Goal: Task Accomplishment & Management: Manage account settings

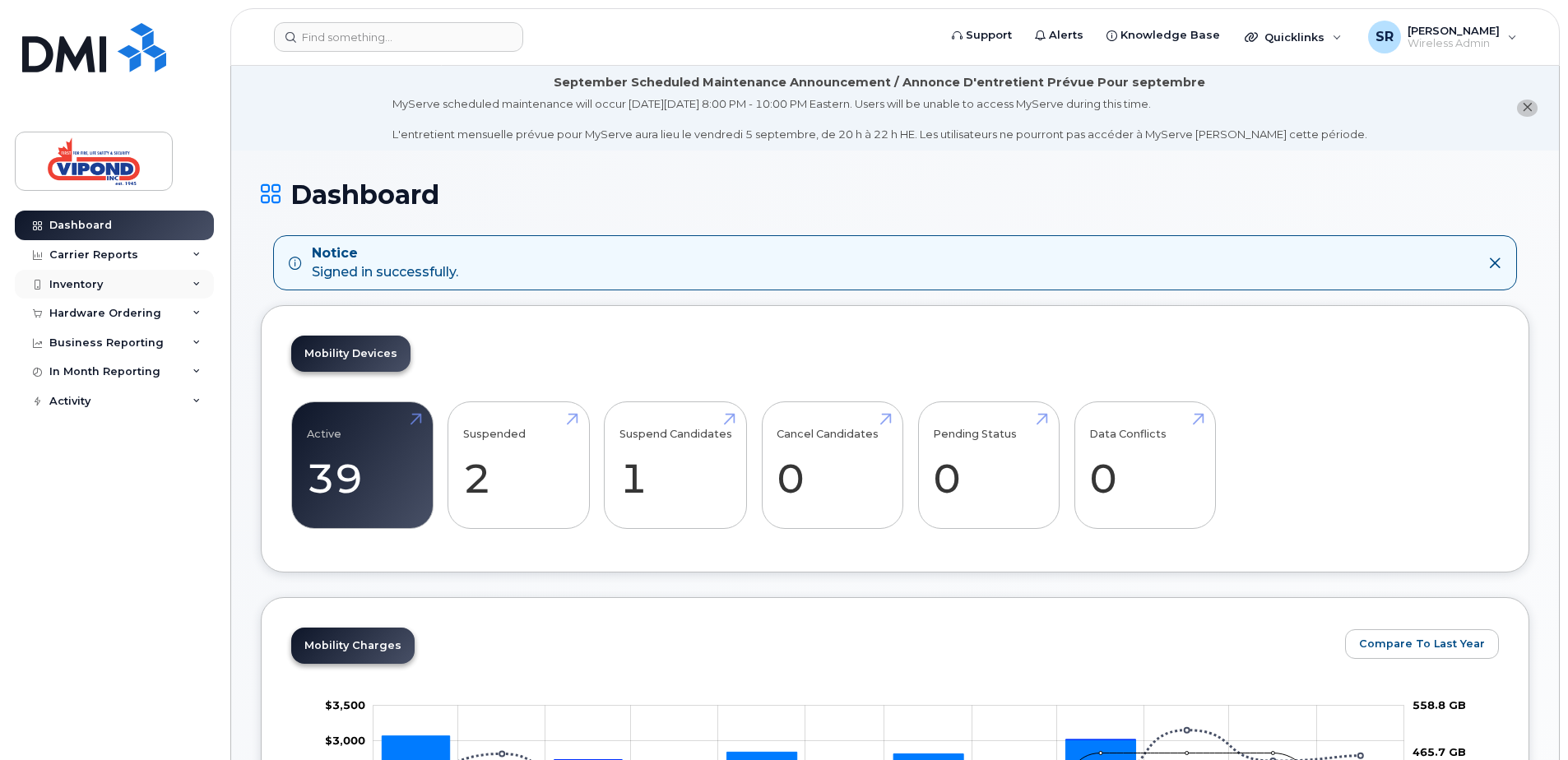
click at [104, 283] on div "Inventory" at bounding box center [114, 284] width 199 height 29
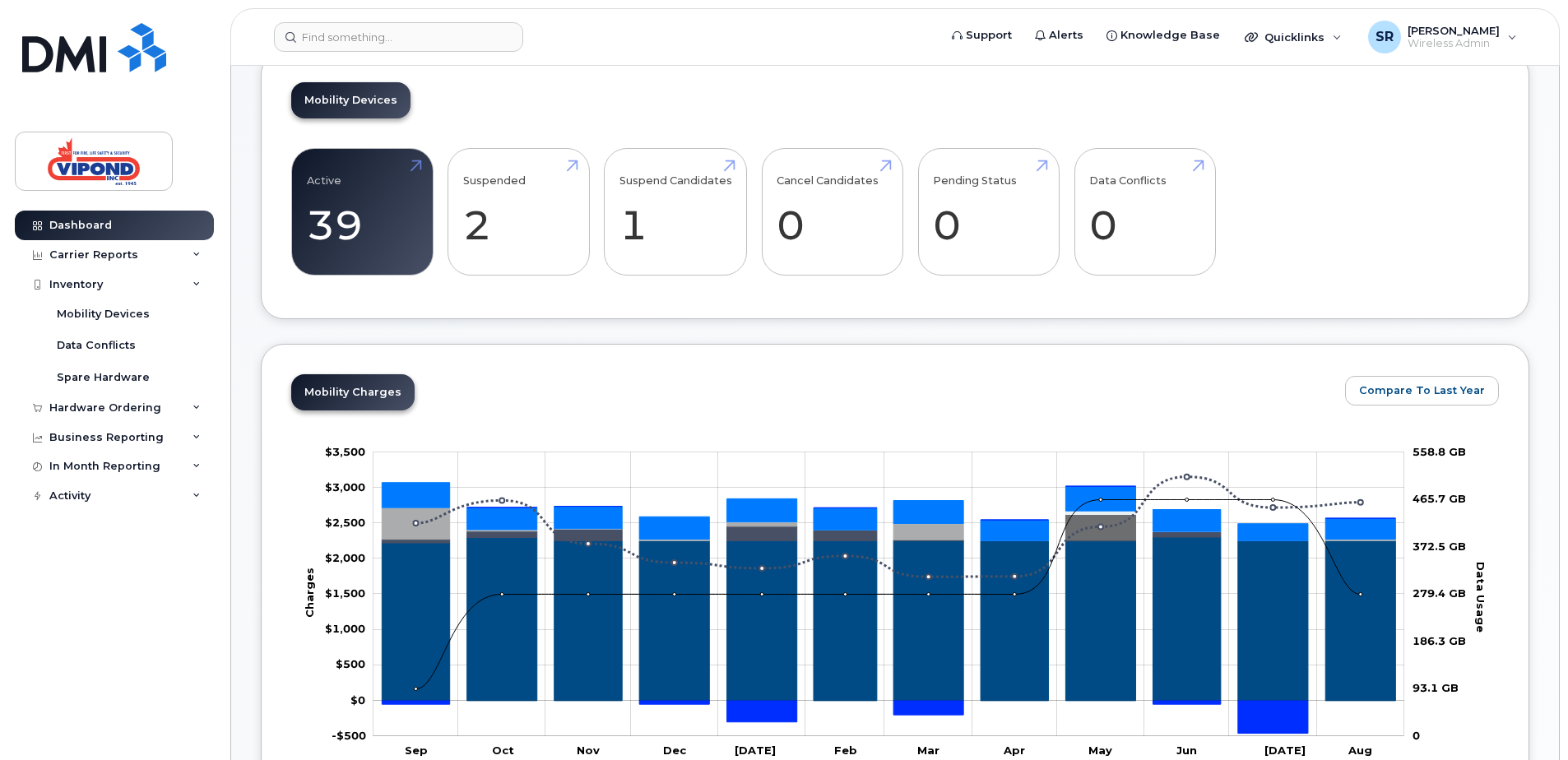
scroll to position [165, 0]
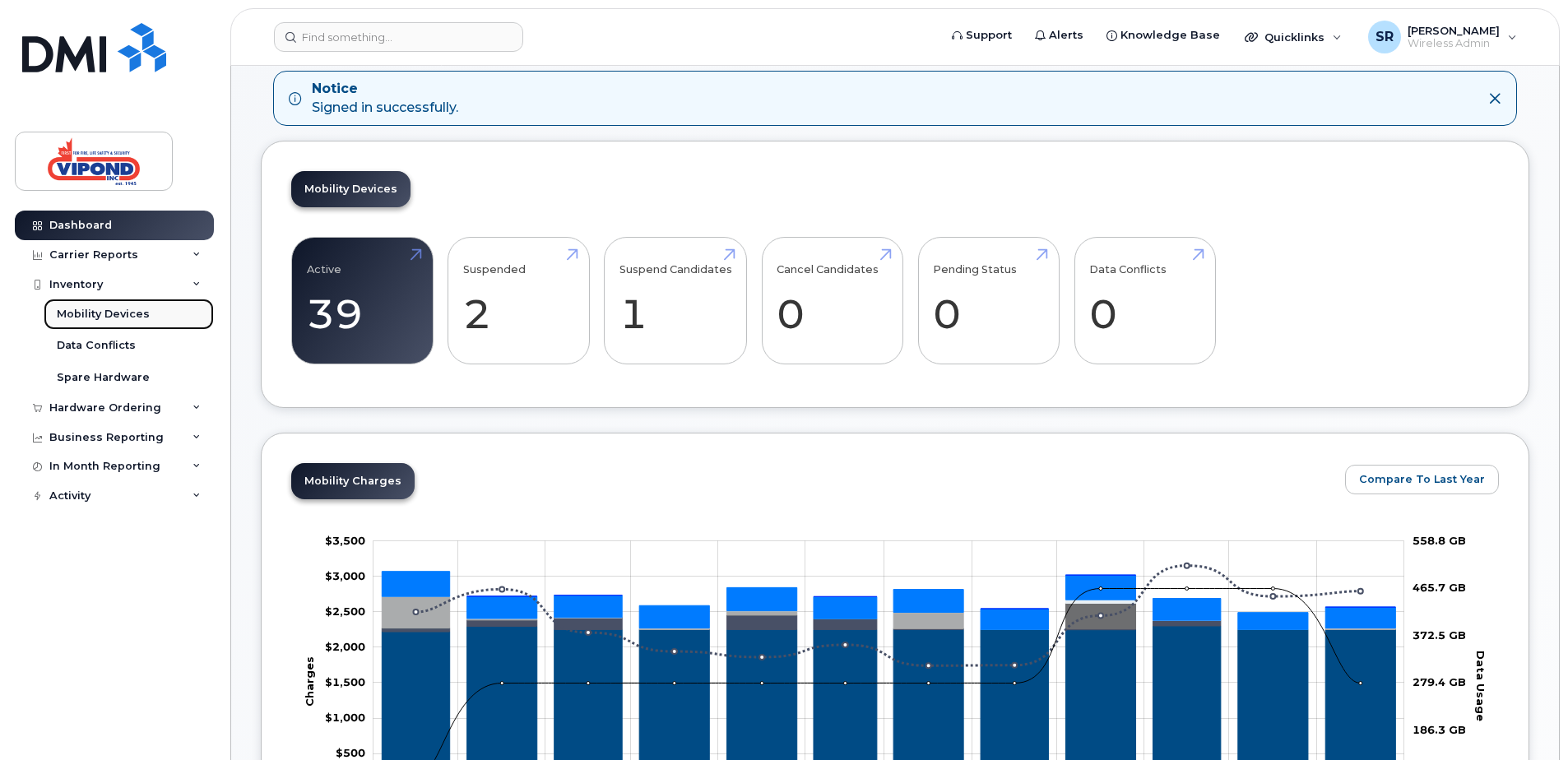
click at [114, 316] on div "Mobility Devices" at bounding box center [103, 314] width 93 height 15
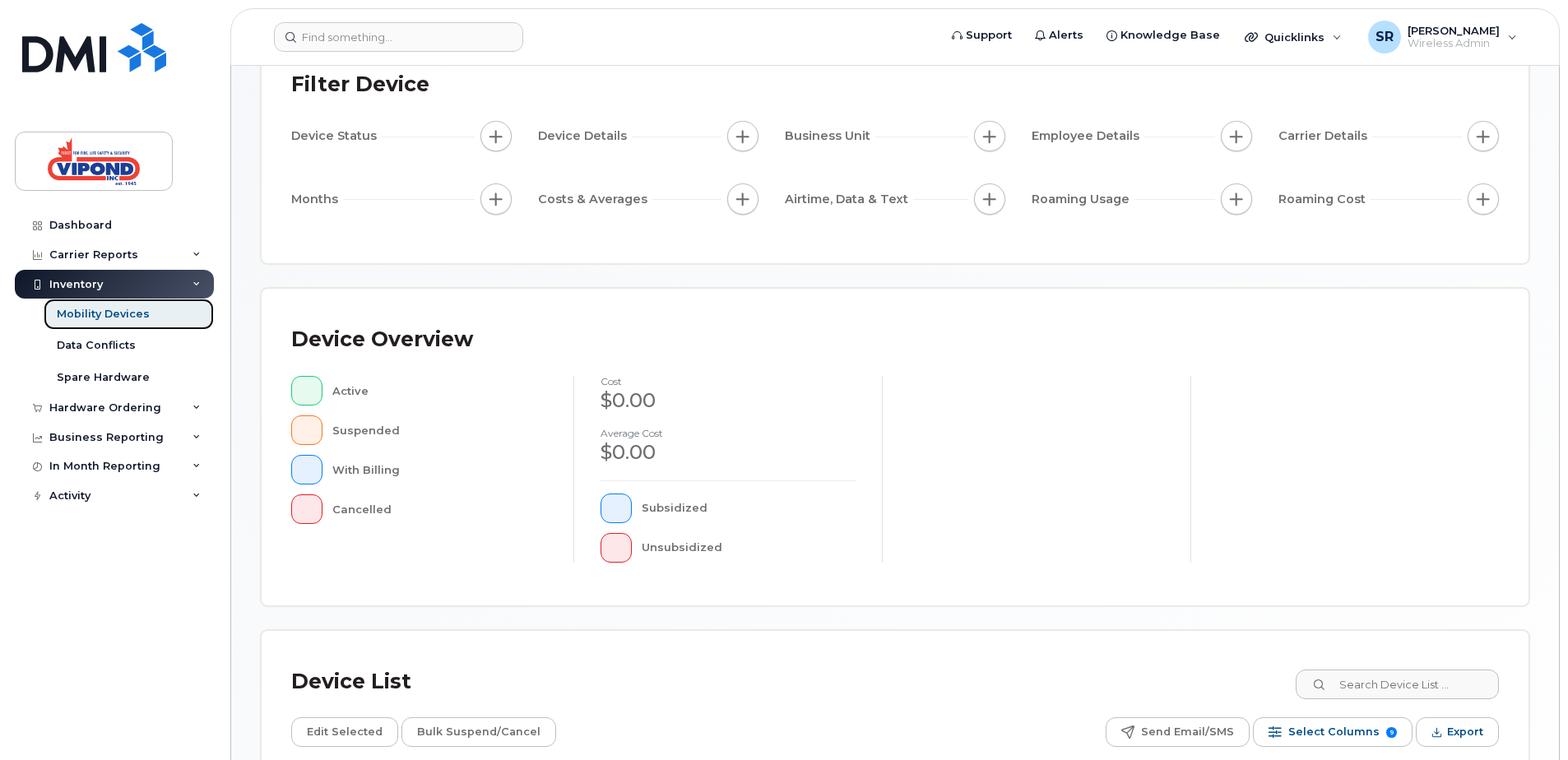
scroll to position [371, 0]
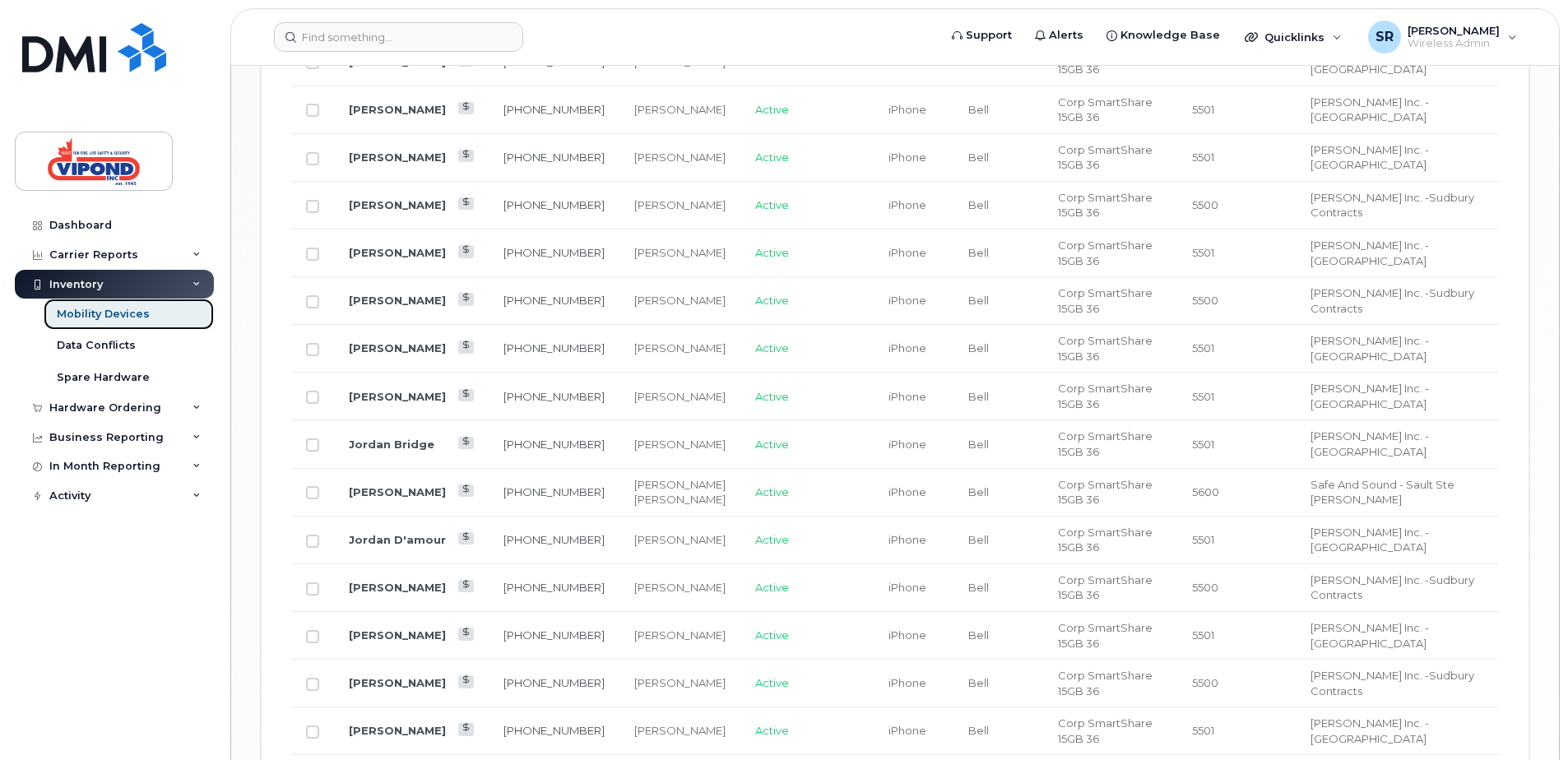
scroll to position [1427, 0]
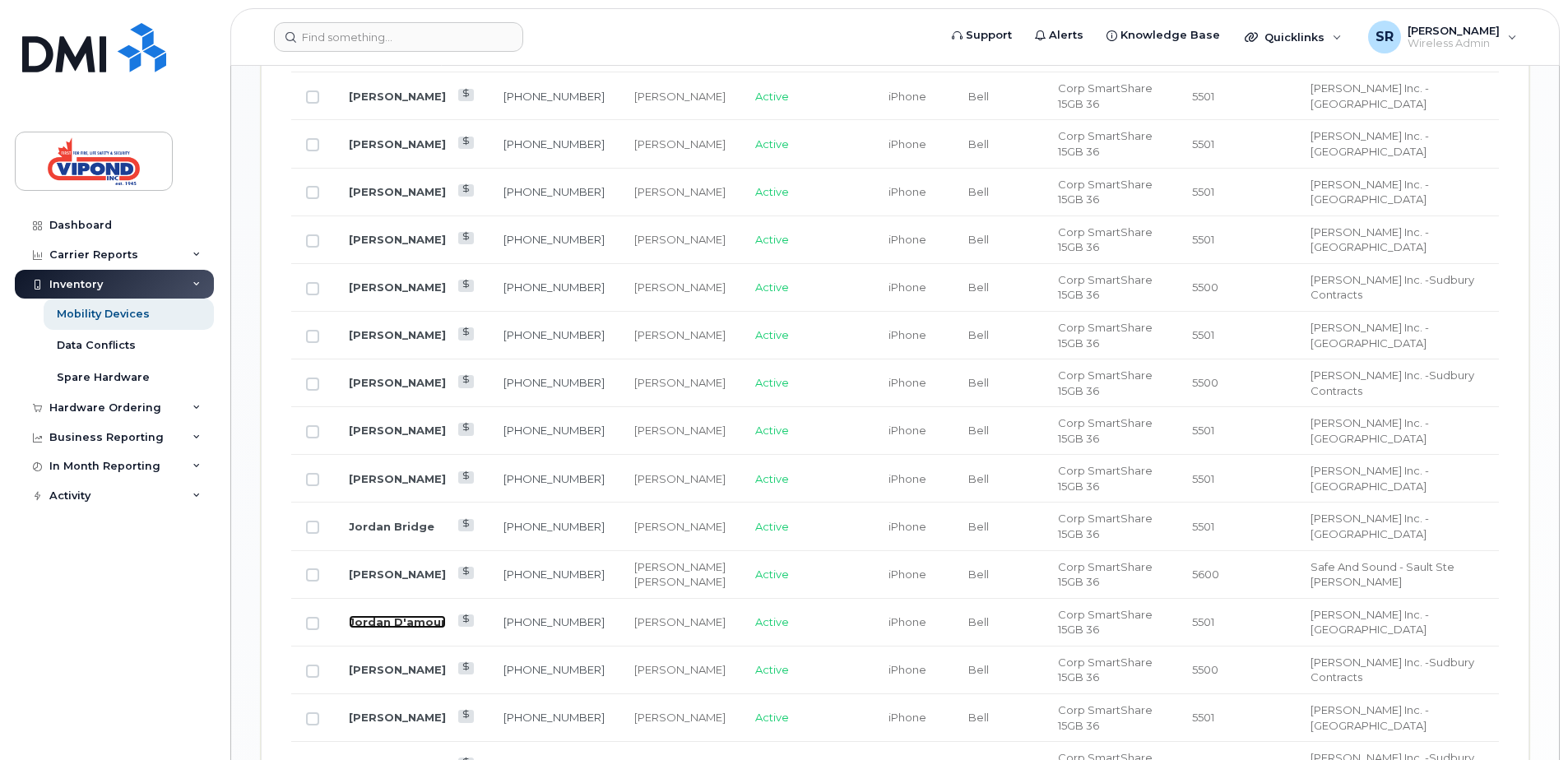
click at [412, 616] on link "Jordan D'amour" at bounding box center [398, 622] width 97 height 13
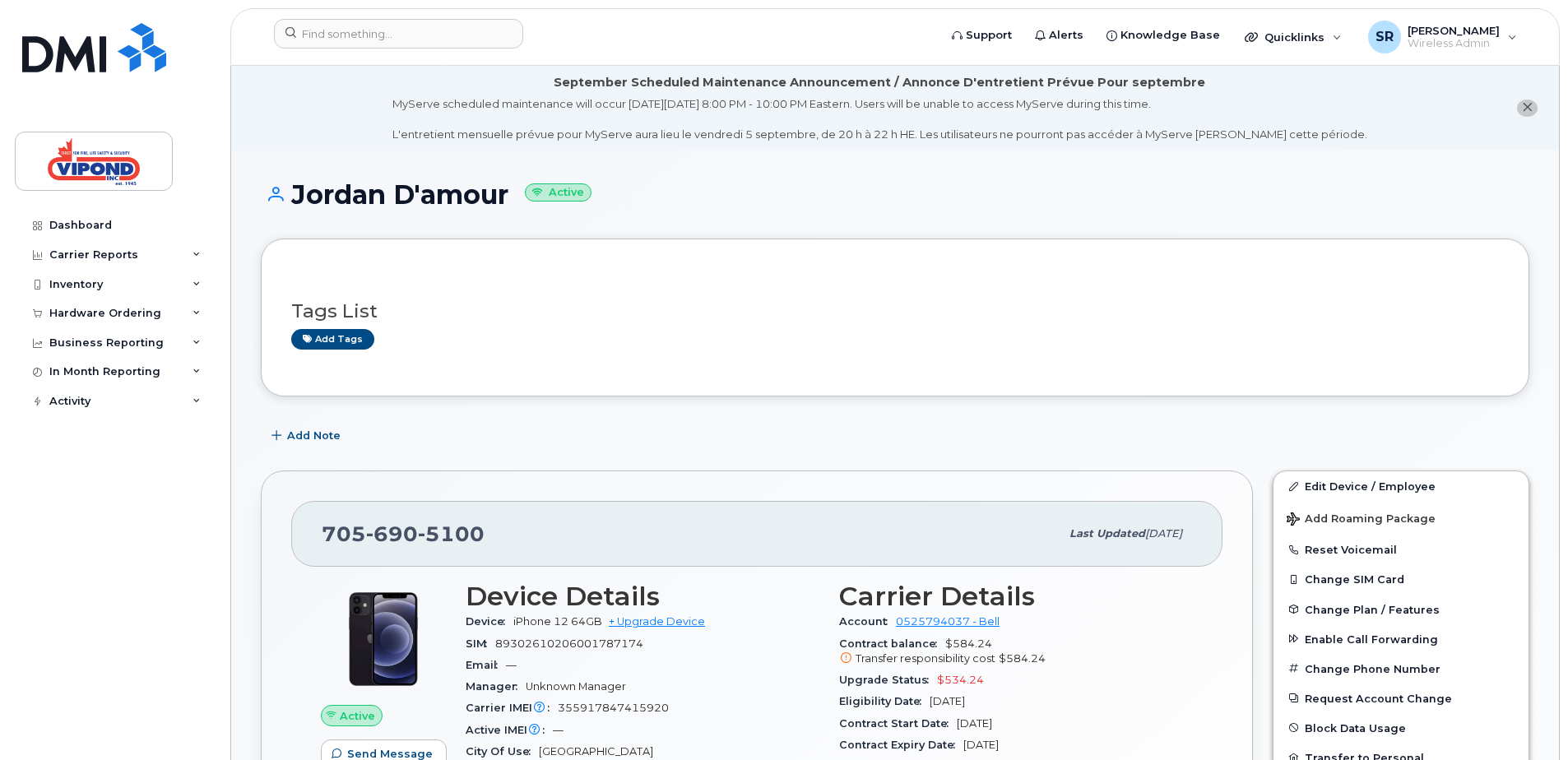
scroll to position [247, 0]
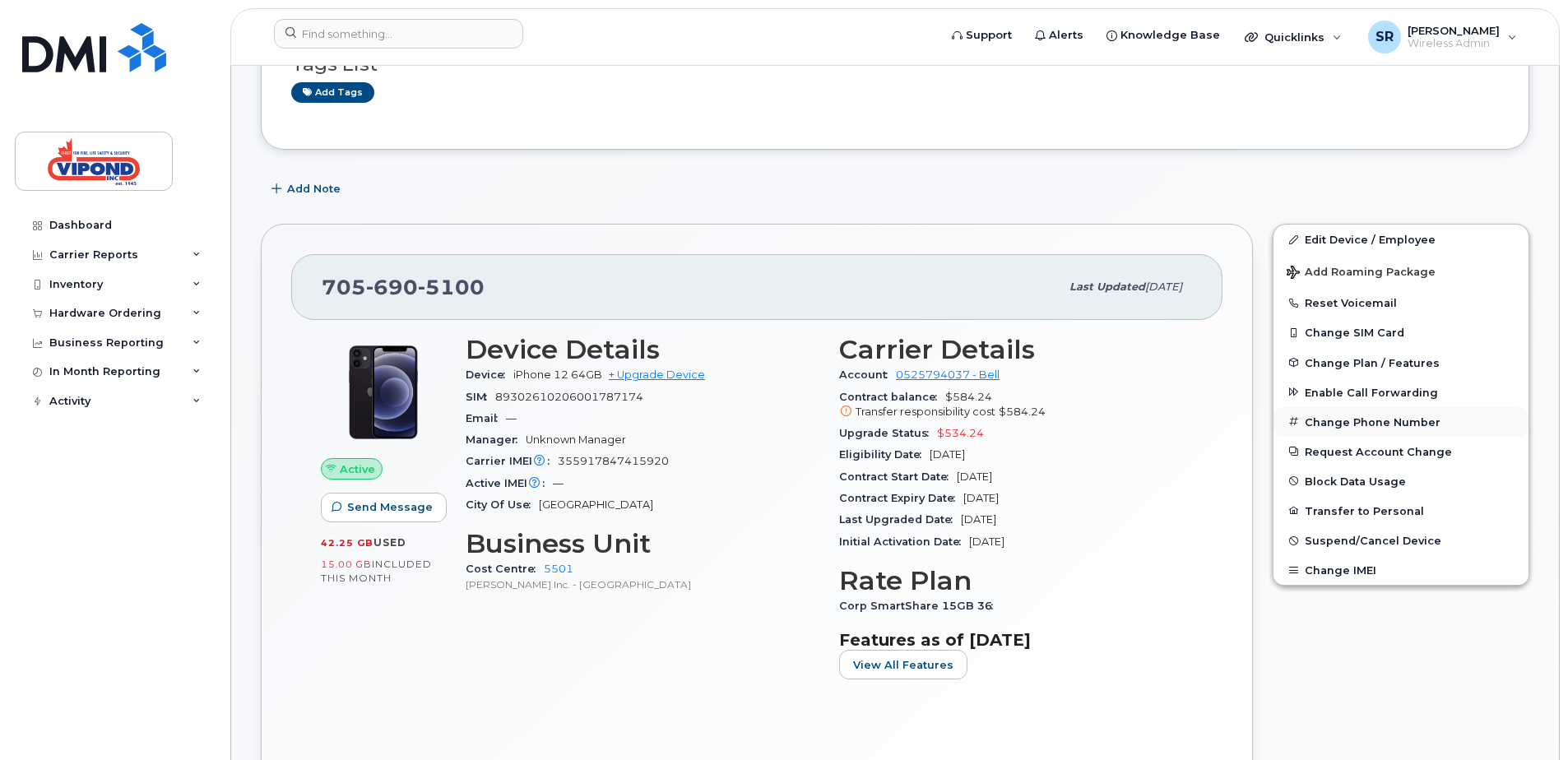
click at [1342, 418] on button "Change Phone Number" at bounding box center [1401, 422] width 255 height 29
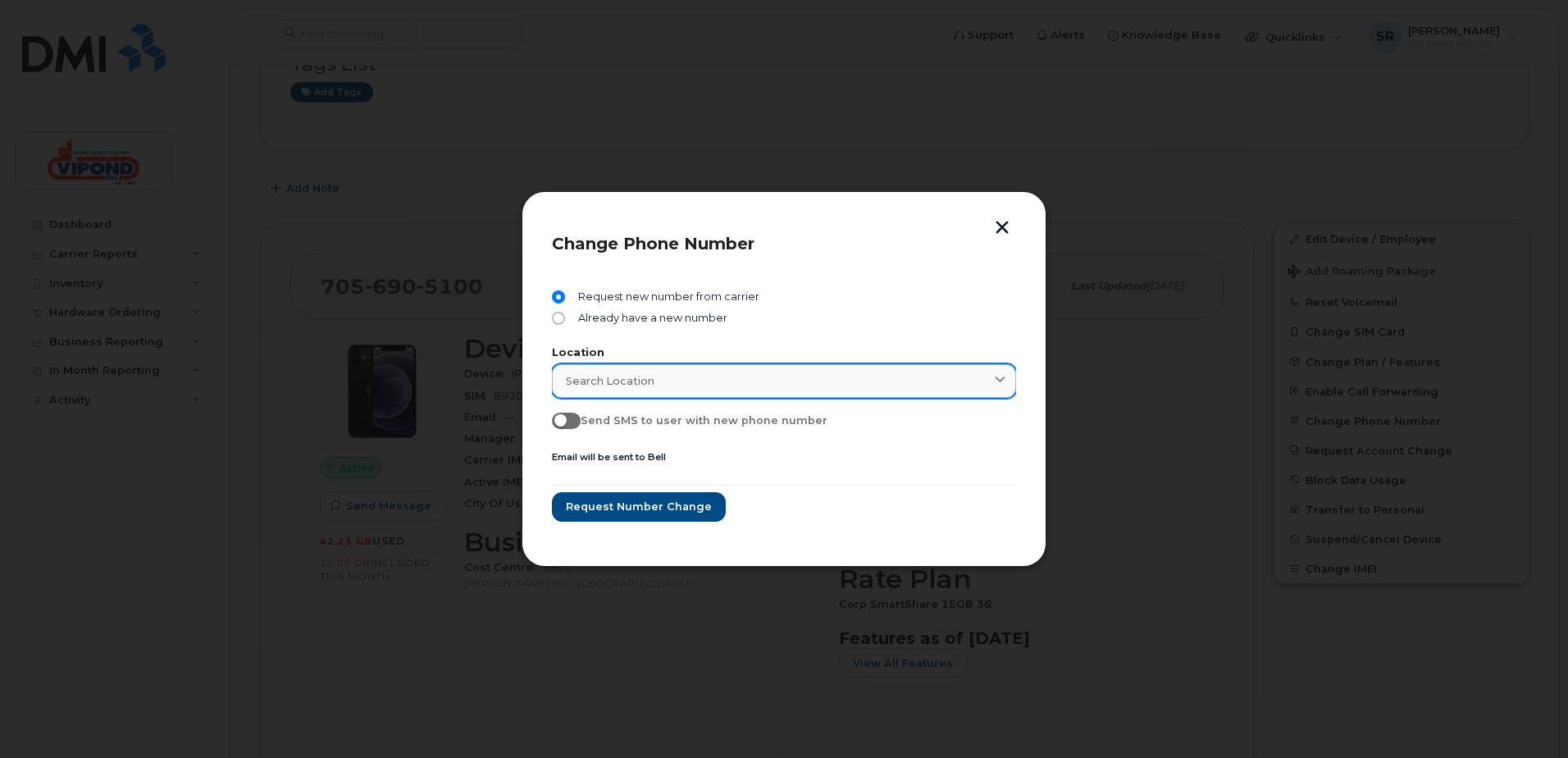
click at [1006, 376] on icon at bounding box center [1000, 381] width 11 height 11
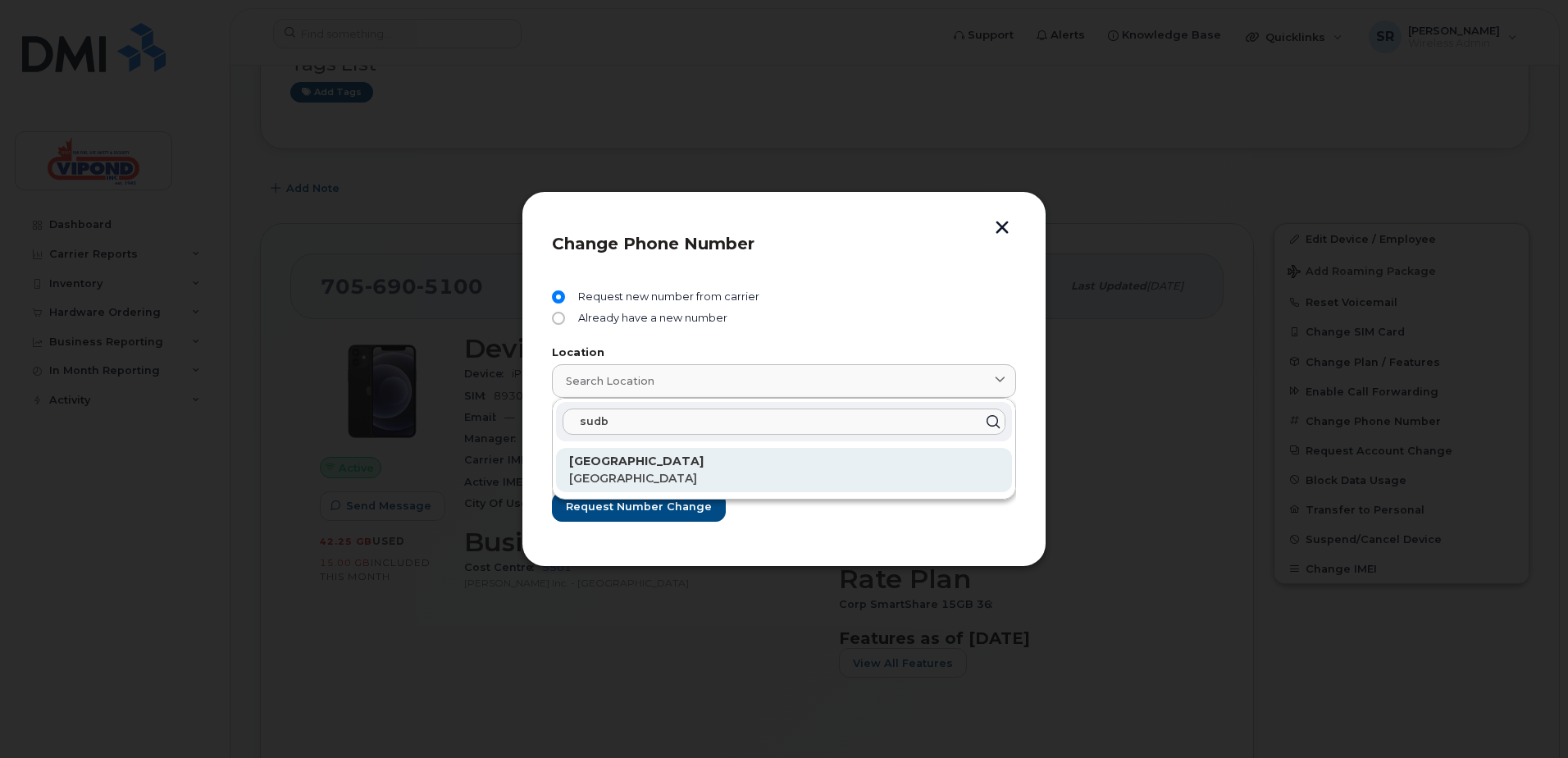
type input "sudb"
click at [696, 468] on p "[GEOGRAPHIC_DATA]" at bounding box center [784, 462] width 430 height 18
type input "[GEOGRAPHIC_DATA]"
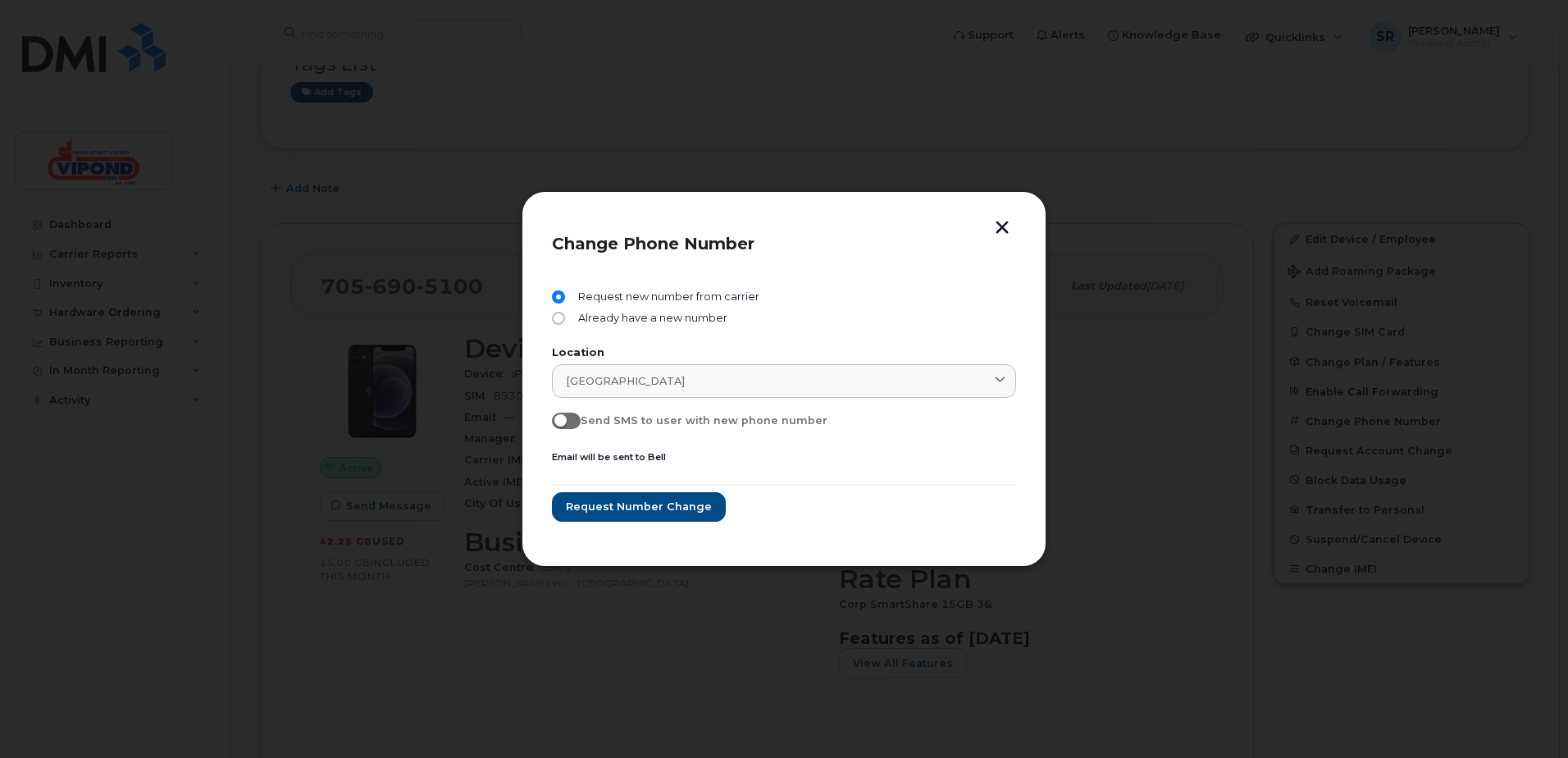
click at [577, 421] on span at bounding box center [566, 421] width 29 height 17
click at [565, 421] on input "Send SMS to user with new phone number" at bounding box center [558, 419] width 13 height 13
checkbox input "true"
click at [652, 504] on span "Request number change" at bounding box center [637, 507] width 146 height 16
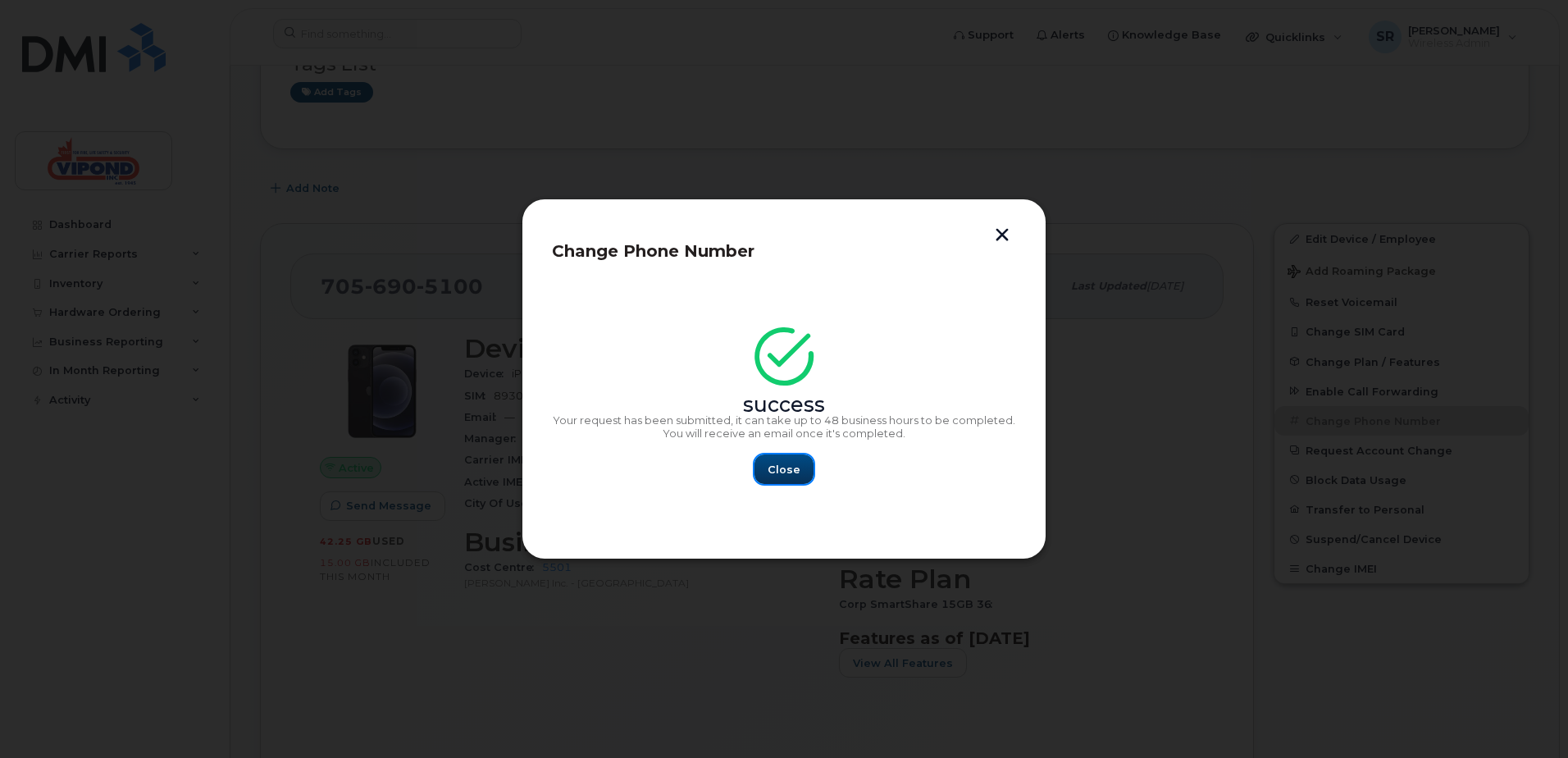
click at [787, 470] on span "Close" at bounding box center [783, 470] width 33 height 16
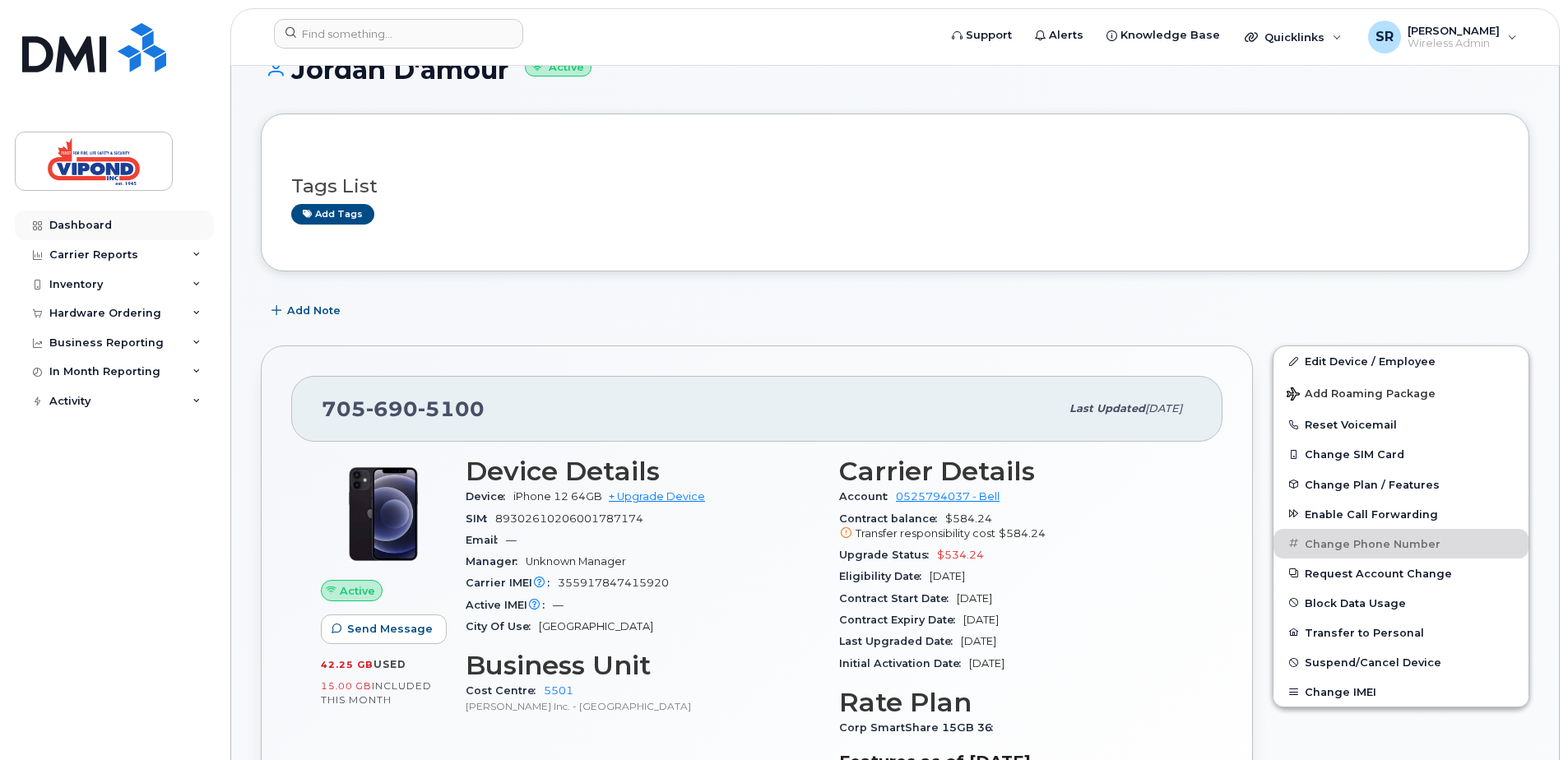
scroll to position [0, 0]
